Goal: Find specific page/section: Find specific page/section

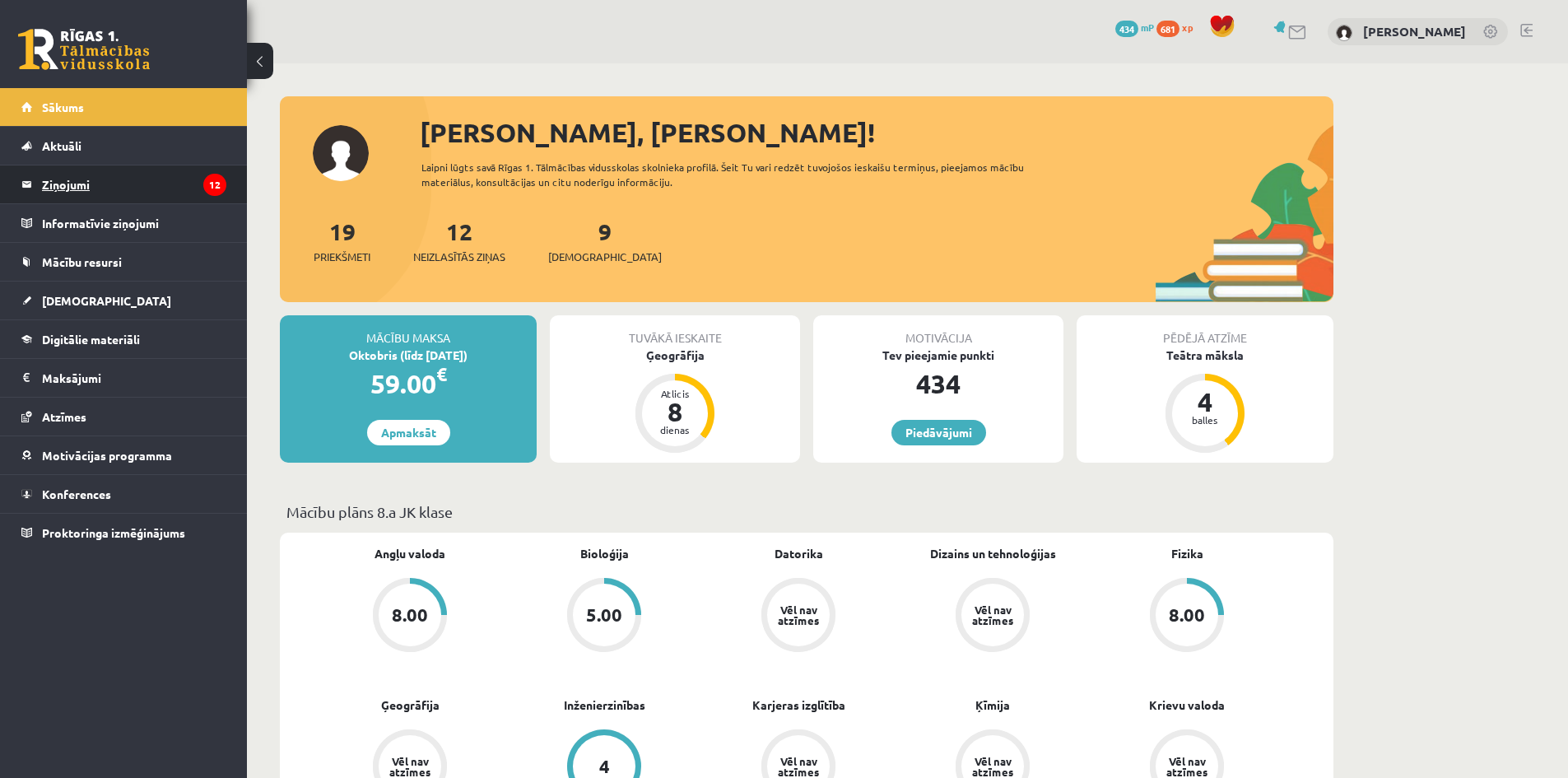
click at [191, 176] on legend "Ziņojumi 12" at bounding box center [135, 184] width 185 height 38
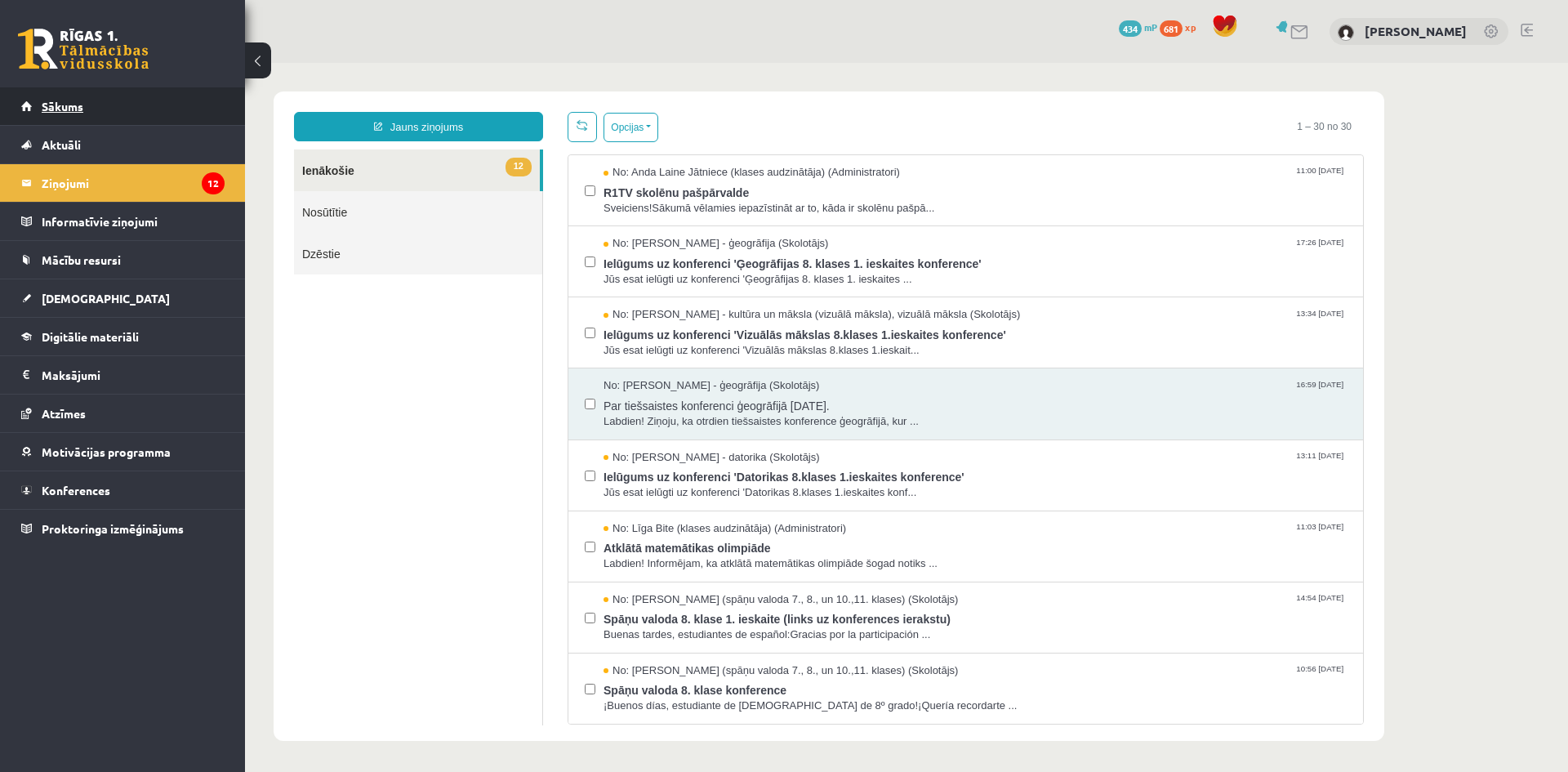
click at [114, 103] on link "Sākums" at bounding box center [123, 106] width 203 height 38
